Goal: Task Accomplishment & Management: Manage account settings

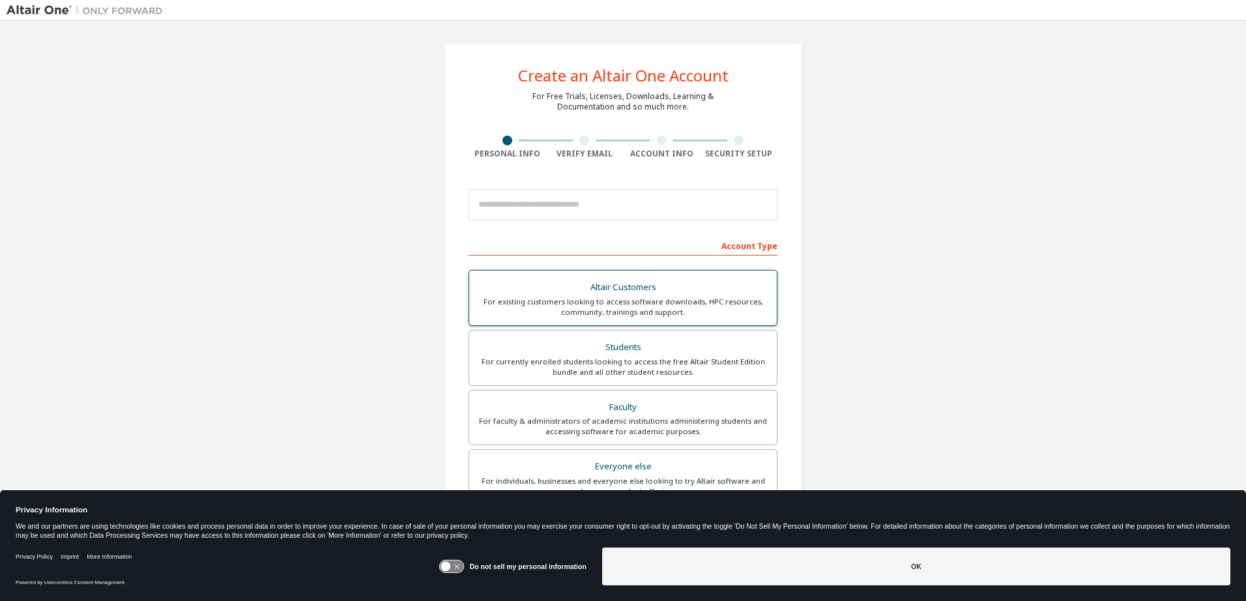
click at [669, 301] on div "For existing customers looking to access software downloads, HPC resources, com…" at bounding box center [623, 307] width 292 height 21
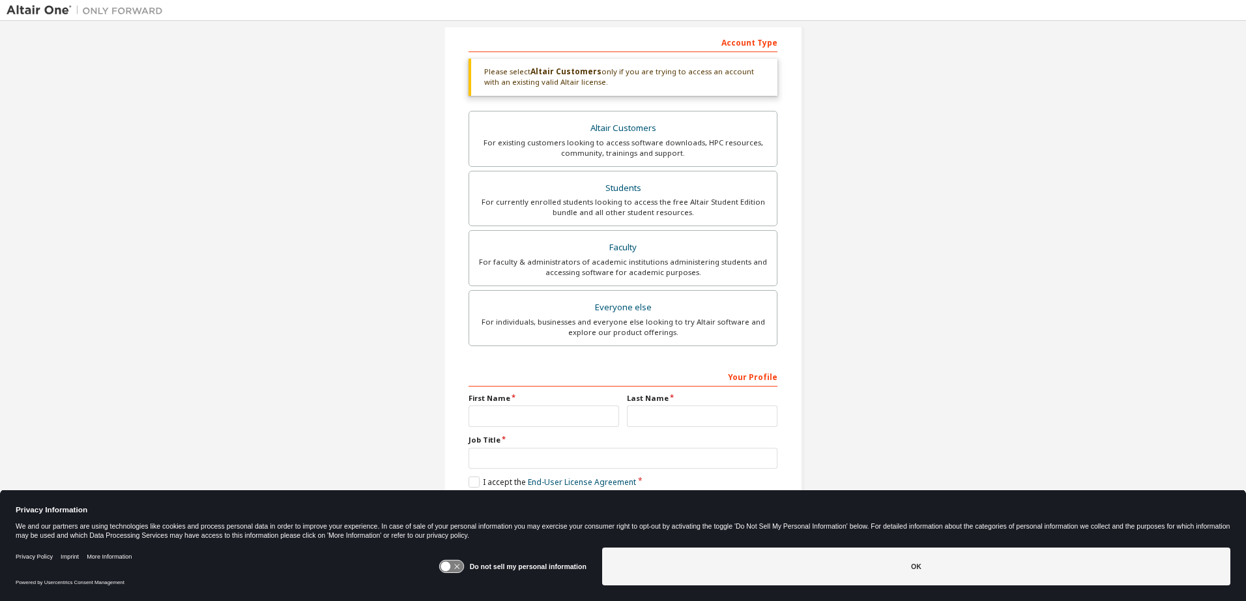
scroll to position [205, 0]
click at [463, 570] on icon at bounding box center [451, 566] width 24 height 12
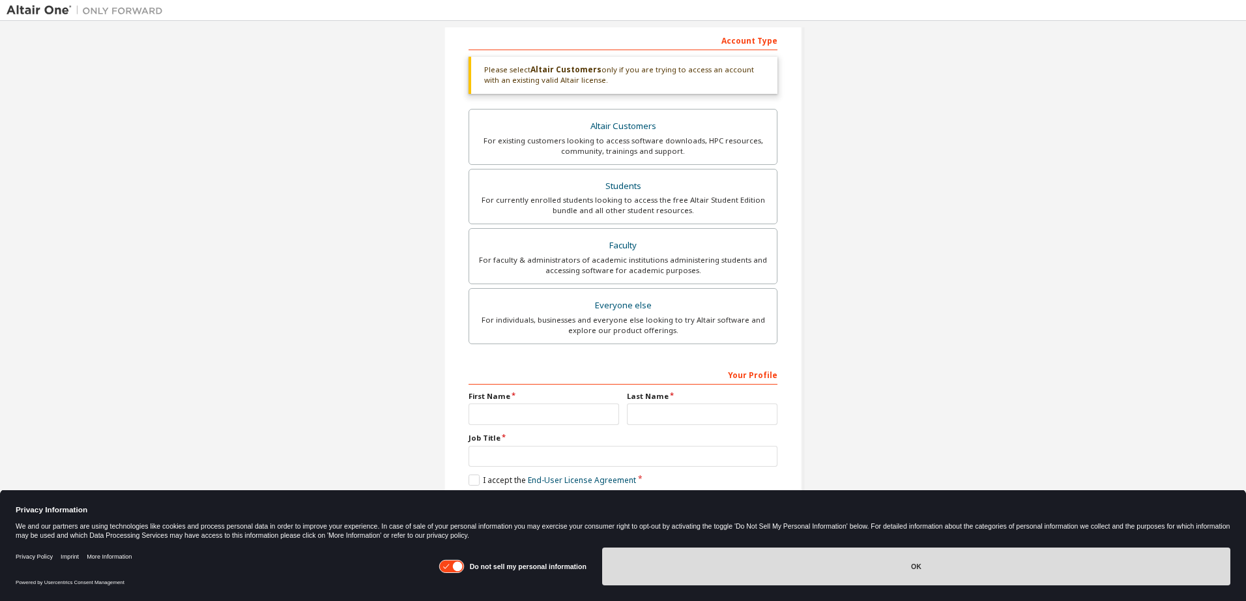
click at [944, 568] on button "OK" at bounding box center [916, 566] width 628 height 38
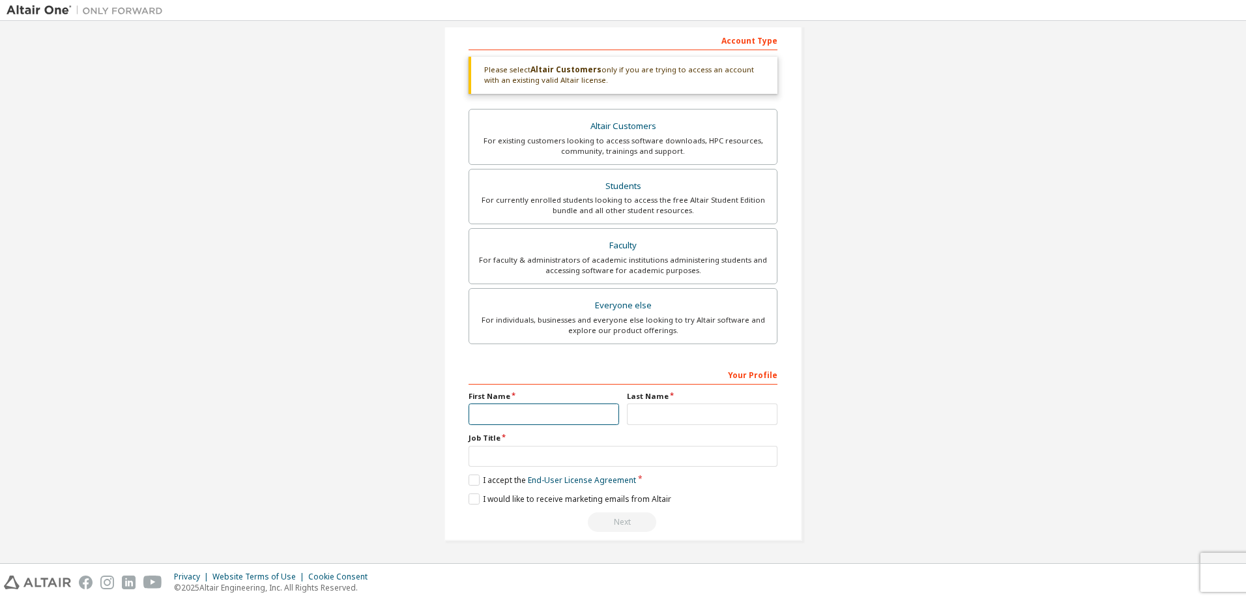
click at [545, 416] on input "text" at bounding box center [544, 414] width 151 height 22
type input "****"
type input "*********"
type input "**********"
click at [473, 475] on label "I accept the End-User License Agreement" at bounding box center [552, 479] width 167 height 11
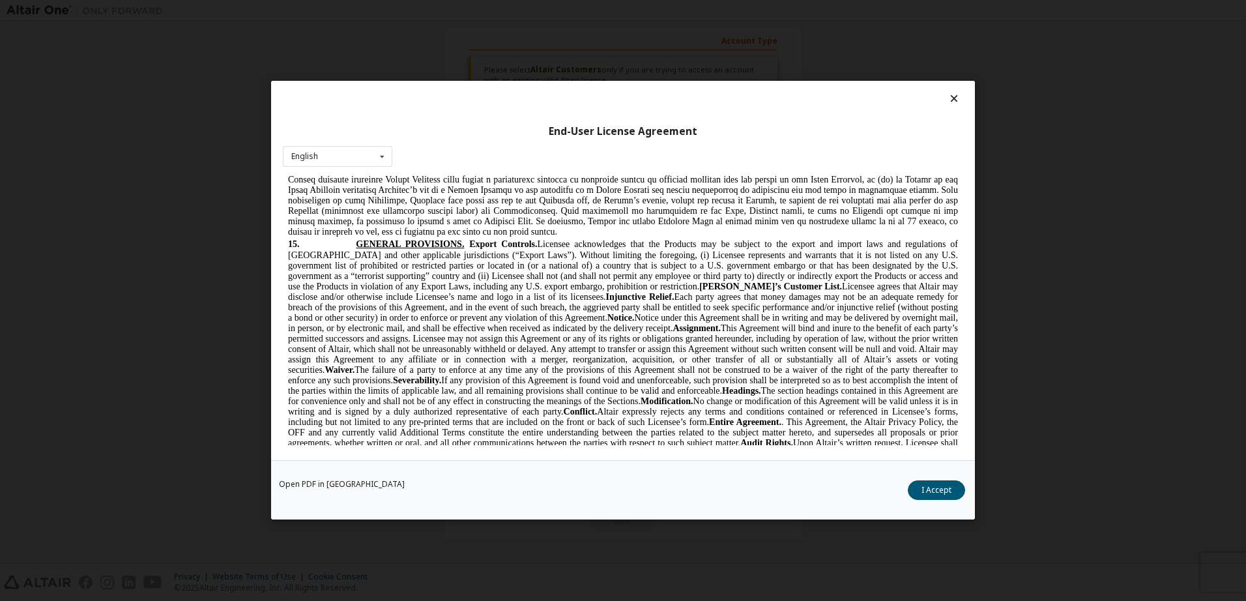
scroll to position [3457, 0]
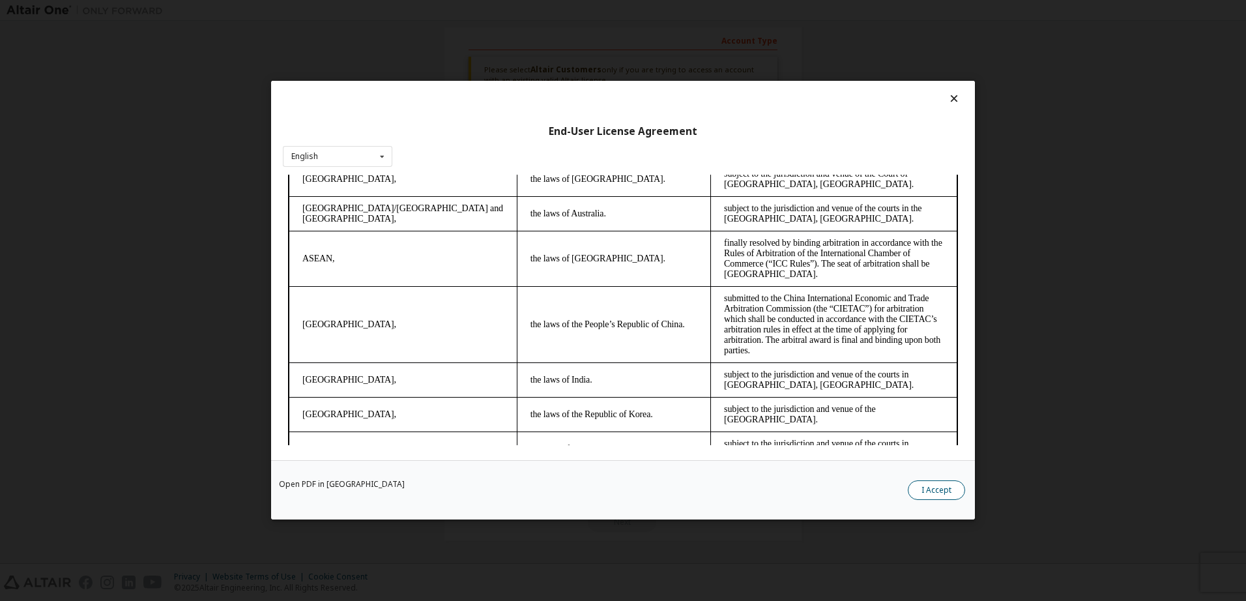
click at [942, 485] on button "I Accept" at bounding box center [936, 491] width 57 height 20
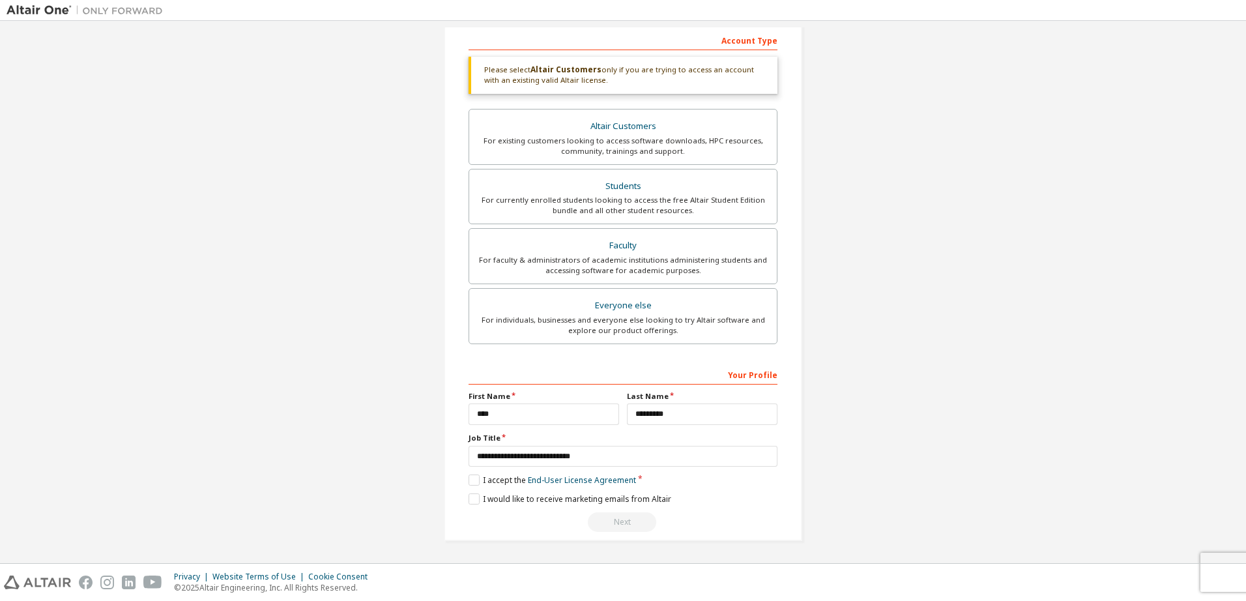
drag, startPoint x: 1008, startPoint y: 389, endPoint x: 637, endPoint y: 409, distance: 372.0
click at [1008, 390] on div "Create an Altair One Account For Free Trials, Licenses, Downloads, Learning & D…" at bounding box center [623, 189] width 1233 height 735
click at [908, 423] on div "Create an Altair One Account For Free Trials, Licenses, Downloads, Learning & D…" at bounding box center [623, 189] width 1233 height 735
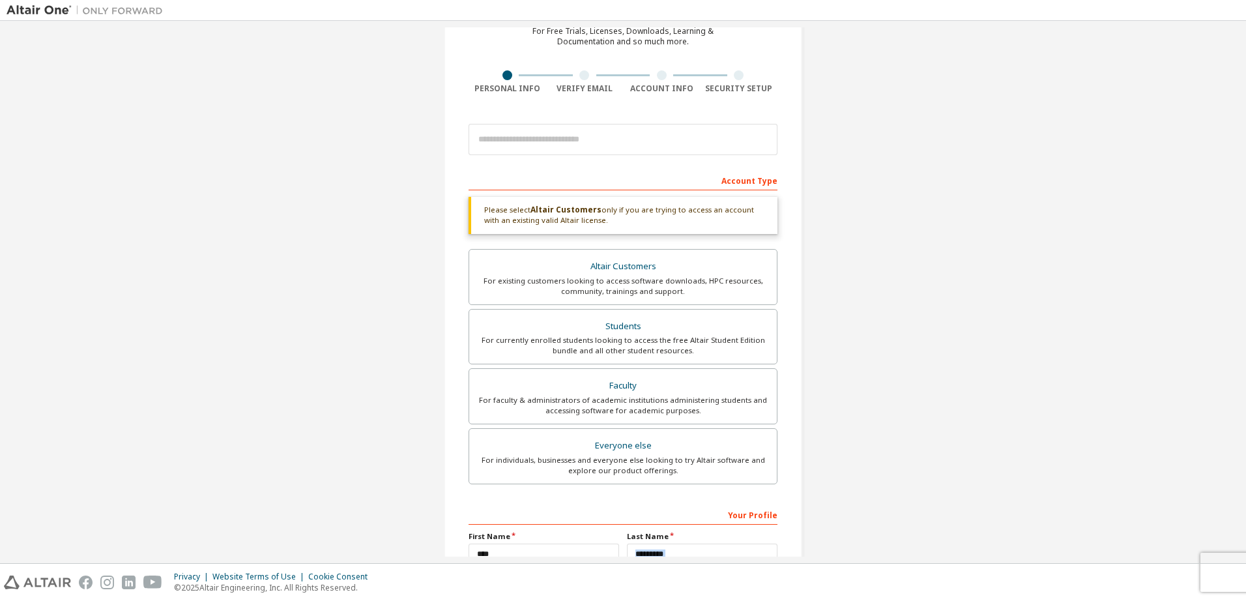
scroll to position [10, 0]
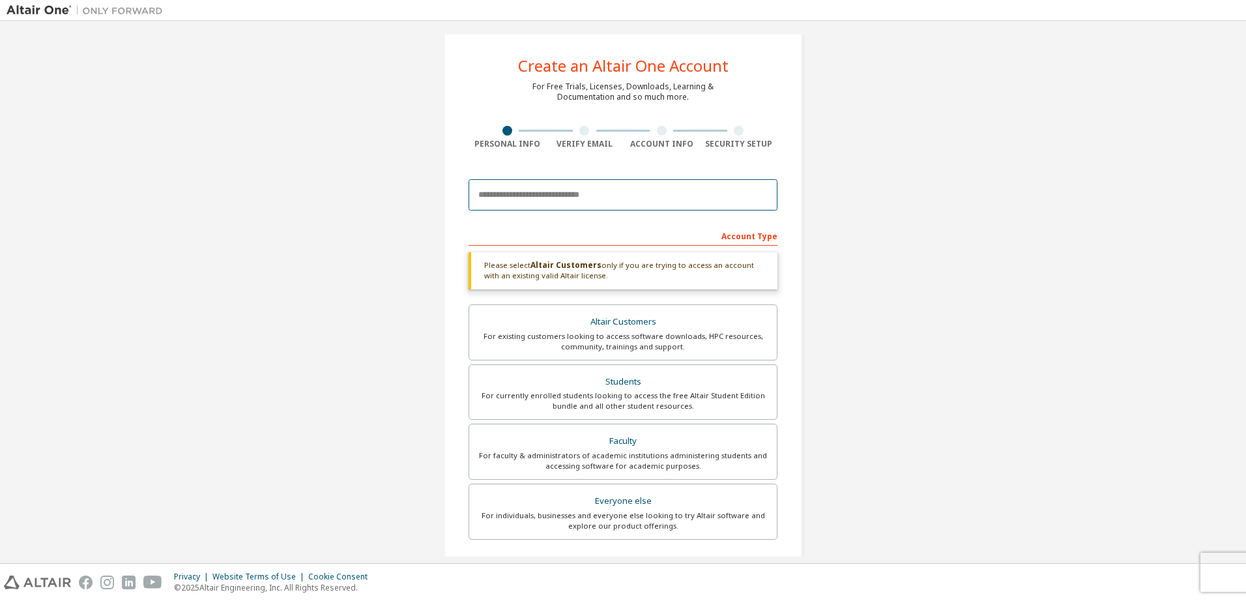
click at [555, 196] on input "email" at bounding box center [623, 194] width 309 height 31
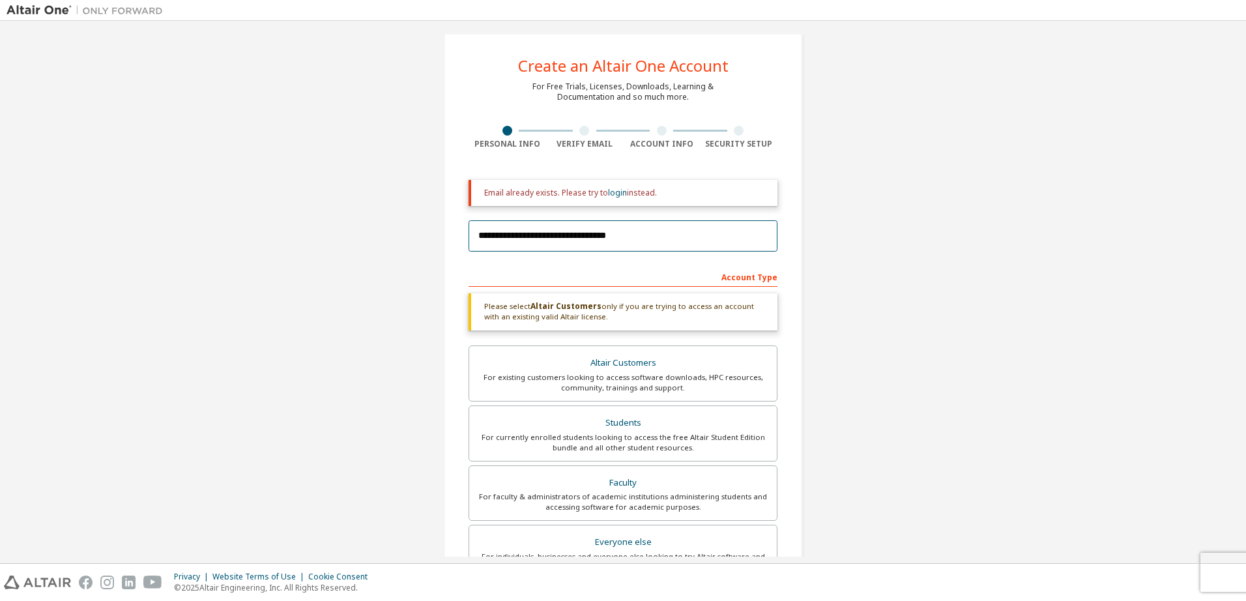
type input "**********"
click at [1127, 256] on div "**********" at bounding box center [623, 406] width 1233 height 776
click at [618, 193] on link "login" at bounding box center [617, 192] width 19 height 11
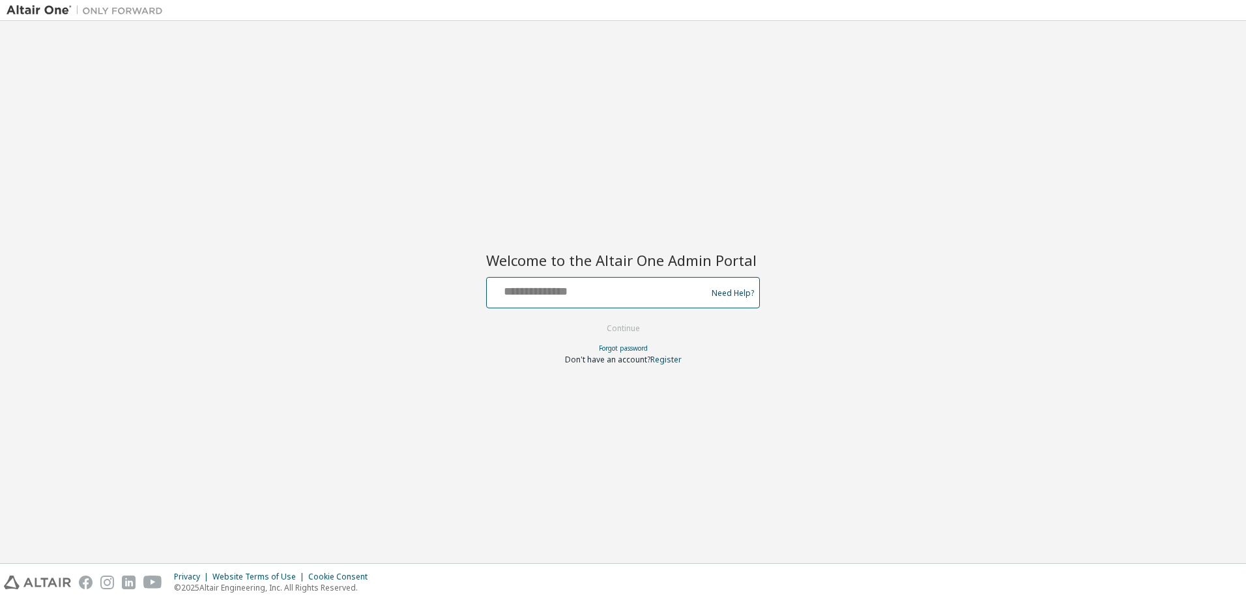
click at [659, 295] on input "text" at bounding box center [598, 289] width 213 height 19
type input "**********"
click at [593, 319] on button "Continue" at bounding box center [623, 329] width 61 height 20
click at [635, 349] on link "Forgot password" at bounding box center [623, 347] width 49 height 9
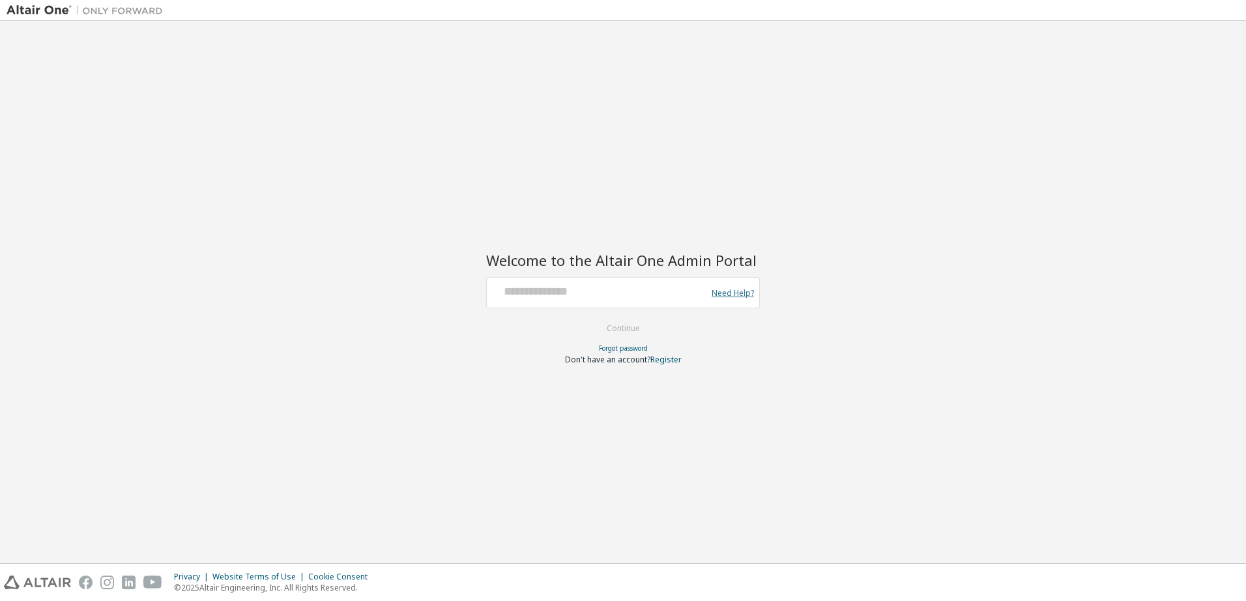
drag, startPoint x: 895, startPoint y: 400, endPoint x: 717, endPoint y: 298, distance: 205.5
click at [880, 387] on div "Welcome to the Altair One Admin Portal Need Help? Please make sure that you pro…" at bounding box center [623, 291] width 1233 height 529
click at [731, 300] on div "Need Help?" at bounding box center [729, 292] width 49 height 25
click at [737, 293] on link "Need Help?" at bounding box center [733, 293] width 42 height 1
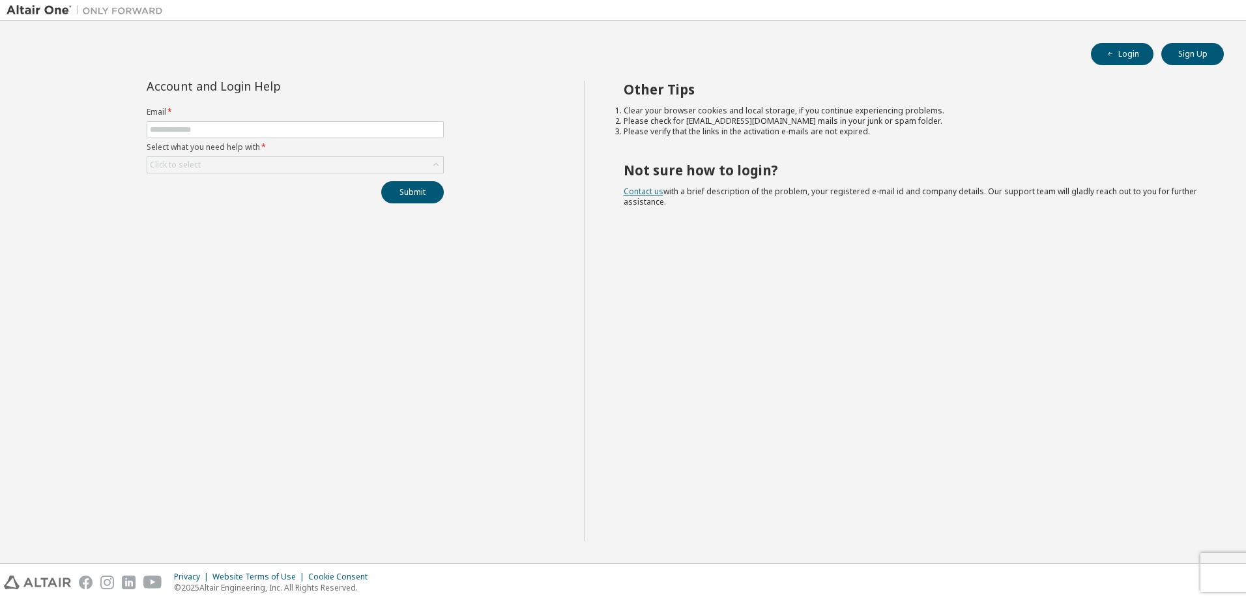
click at [643, 192] on link "Contact us" at bounding box center [644, 191] width 40 height 11
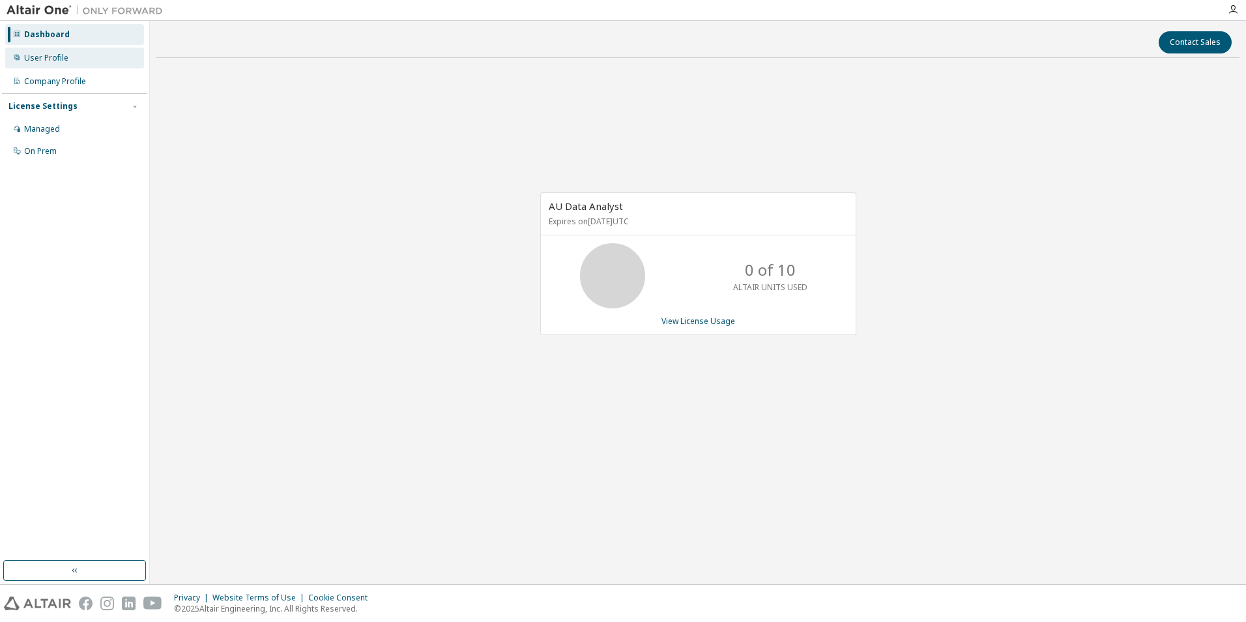
click at [59, 59] on div "User Profile" at bounding box center [46, 58] width 44 height 10
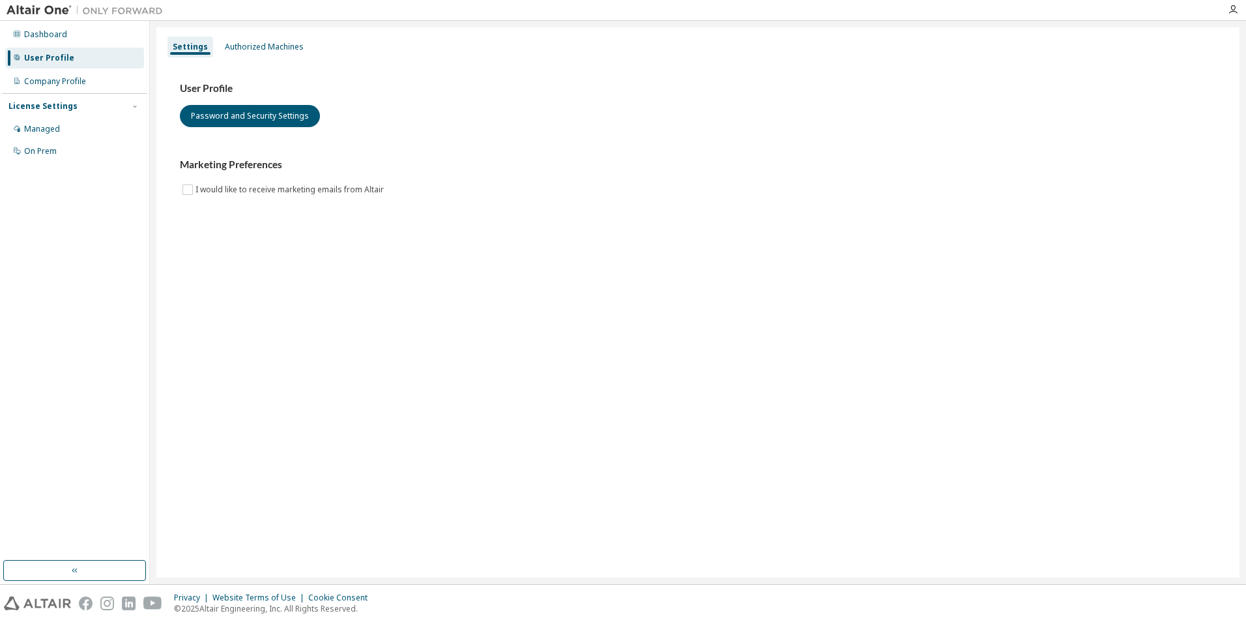
click at [51, 8] on img at bounding box center [88, 10] width 163 height 13
click at [40, 30] on div "Dashboard" at bounding box center [45, 34] width 43 height 10
